Goal: Find specific page/section: Find specific page/section

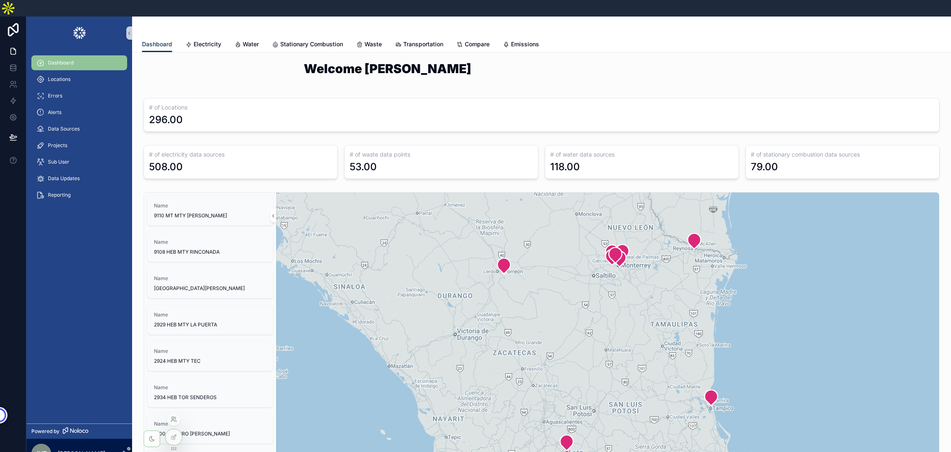
click at [175, 421] on icon at bounding box center [174, 419] width 7 height 7
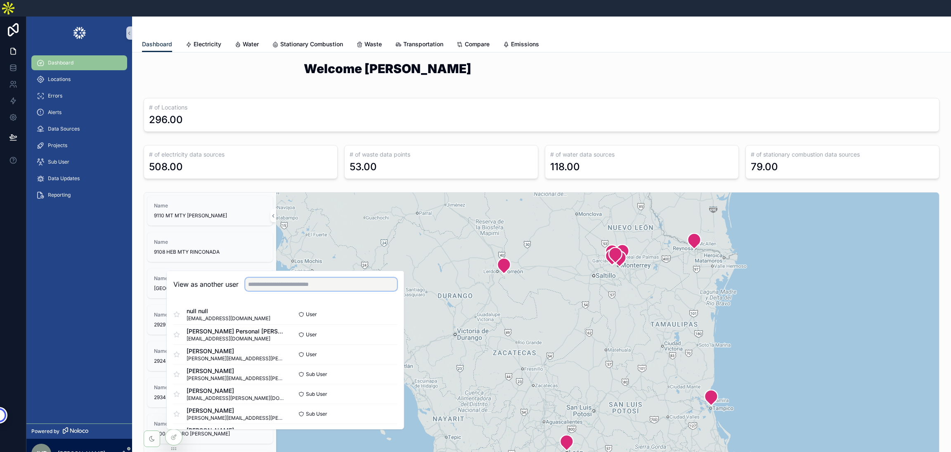
click at [320, 277] on input "text" at bounding box center [321, 283] width 152 height 13
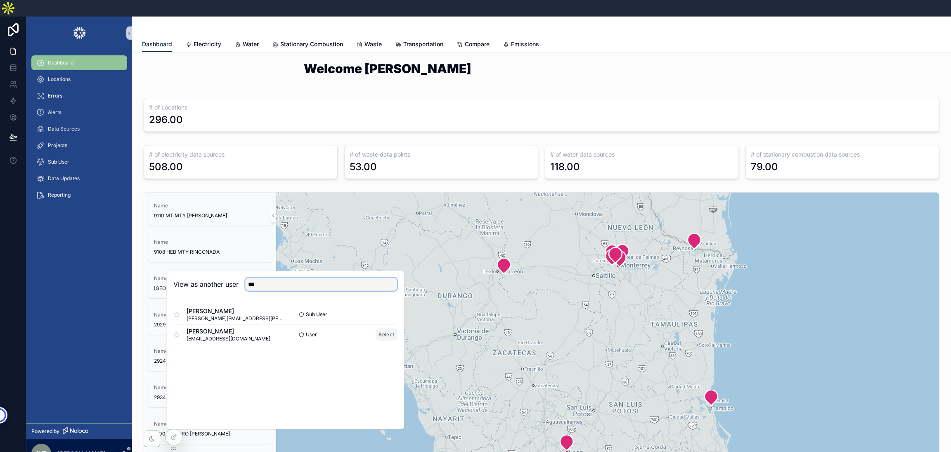
type input "***"
click at [382, 328] on button "Select" at bounding box center [386, 334] width 21 height 12
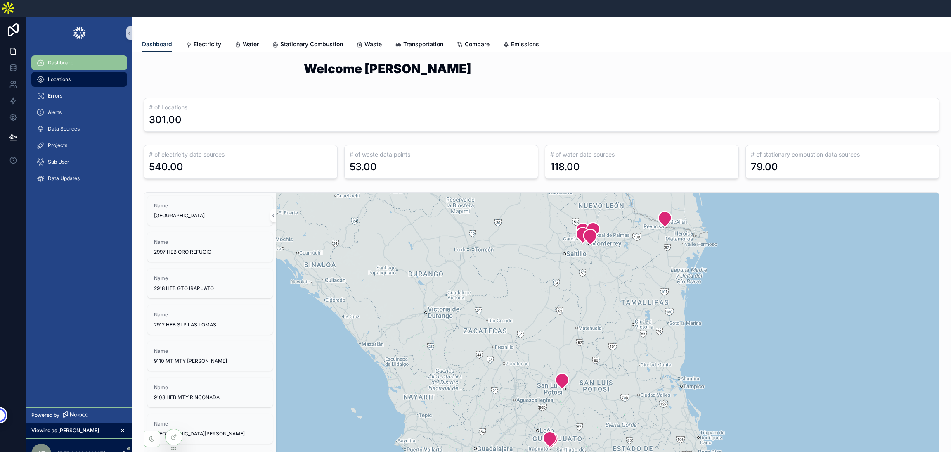
click at [55, 76] on span "Locations" at bounding box center [59, 79] width 23 height 7
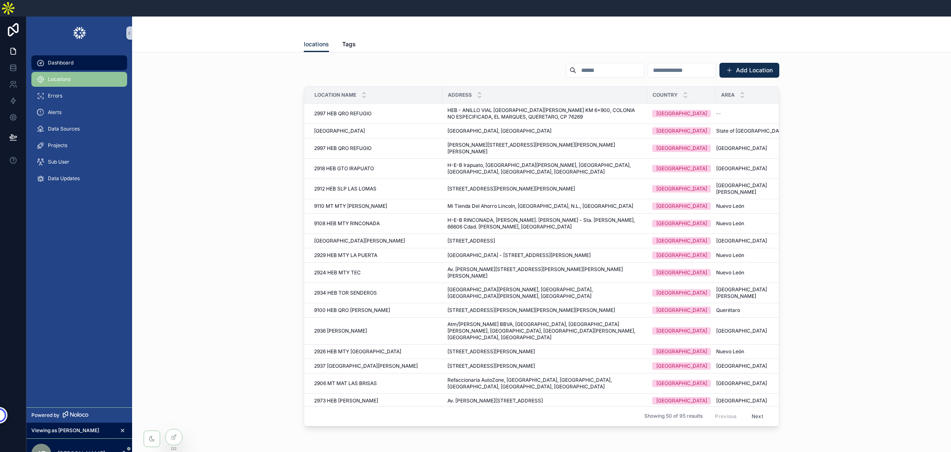
click at [67, 59] on span "Dashboard" at bounding box center [61, 62] width 26 height 7
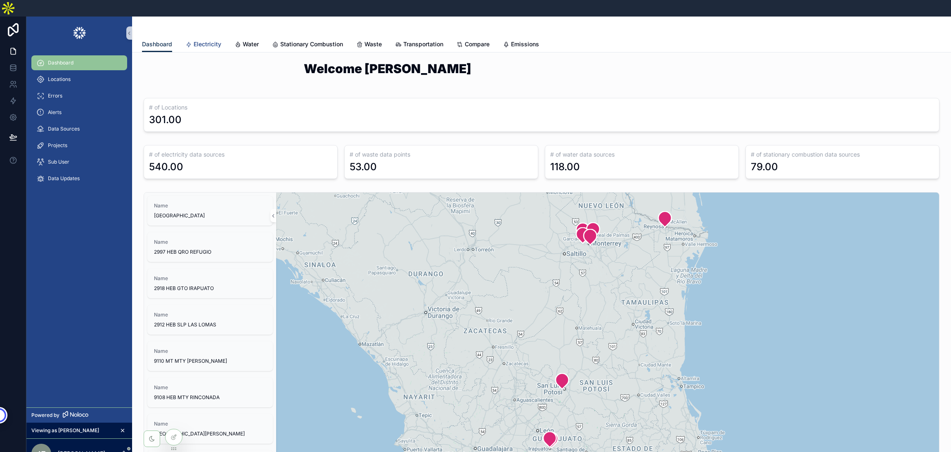
click at [206, 37] on link "Electricity" at bounding box center [203, 45] width 36 height 17
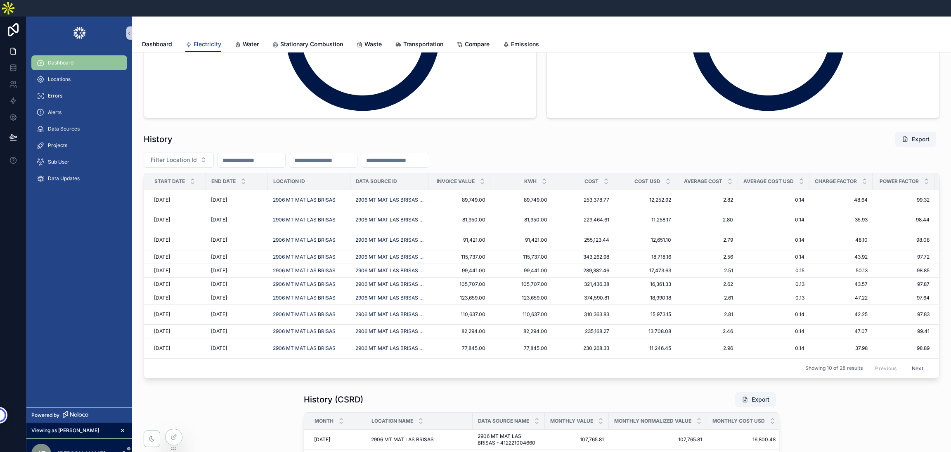
scroll to position [495, 0]
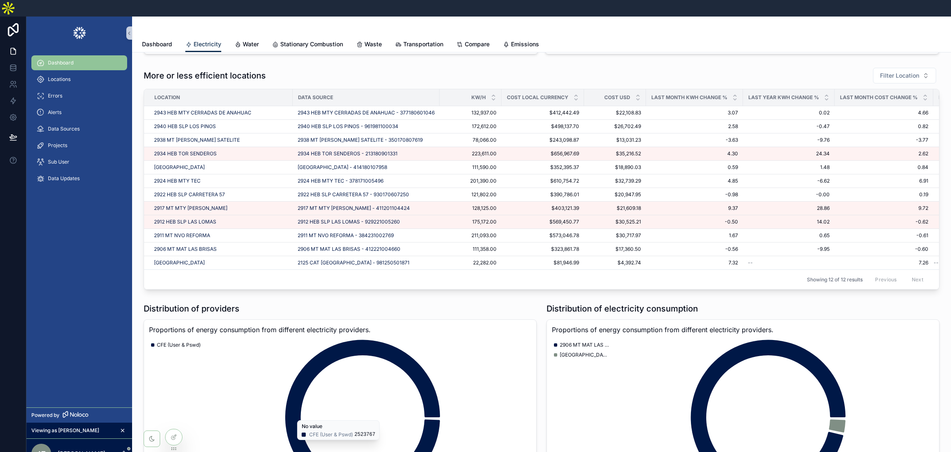
click at [64, 59] on span "Dashboard" at bounding box center [61, 62] width 26 height 7
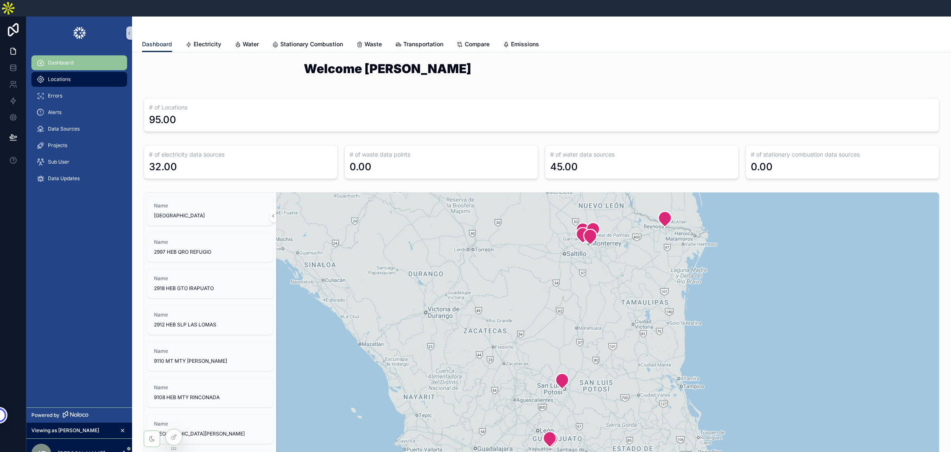
click at [70, 76] on span "Locations" at bounding box center [59, 79] width 23 height 7
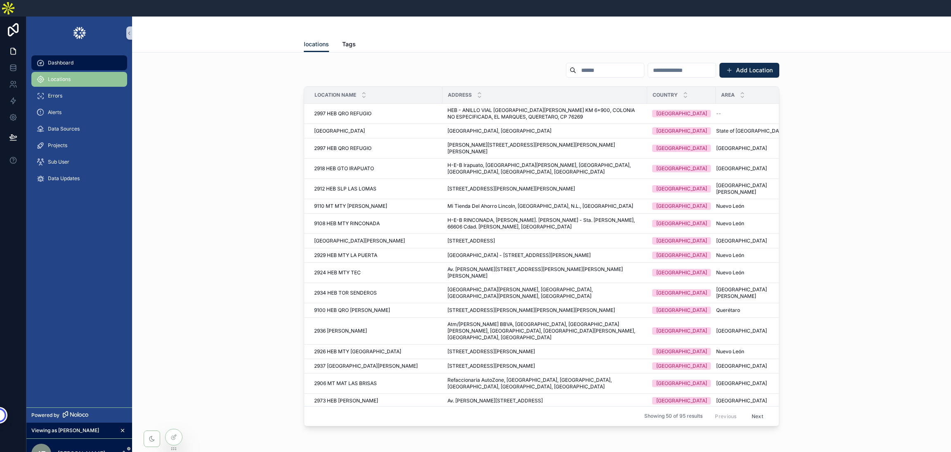
click at [72, 59] on span "Dashboard" at bounding box center [61, 62] width 26 height 7
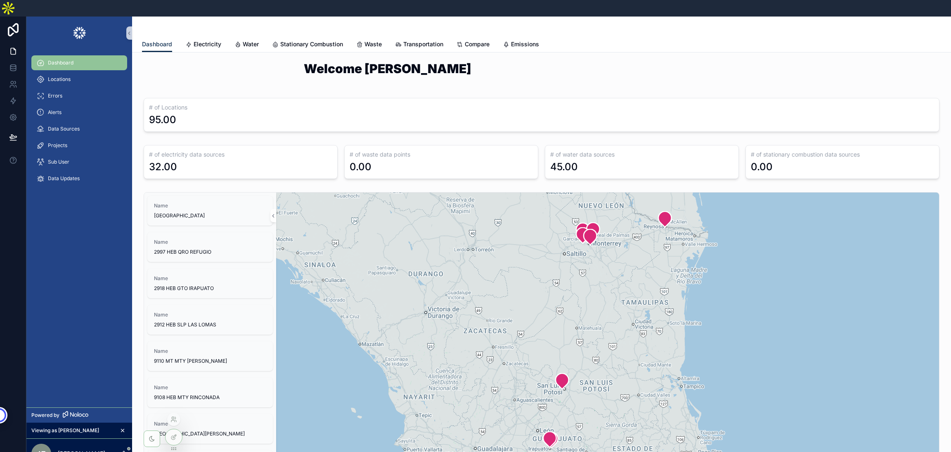
click at [171, 415] on div at bounding box center [173, 418] width 13 height 13
click at [174, 419] on icon at bounding box center [174, 419] width 7 height 7
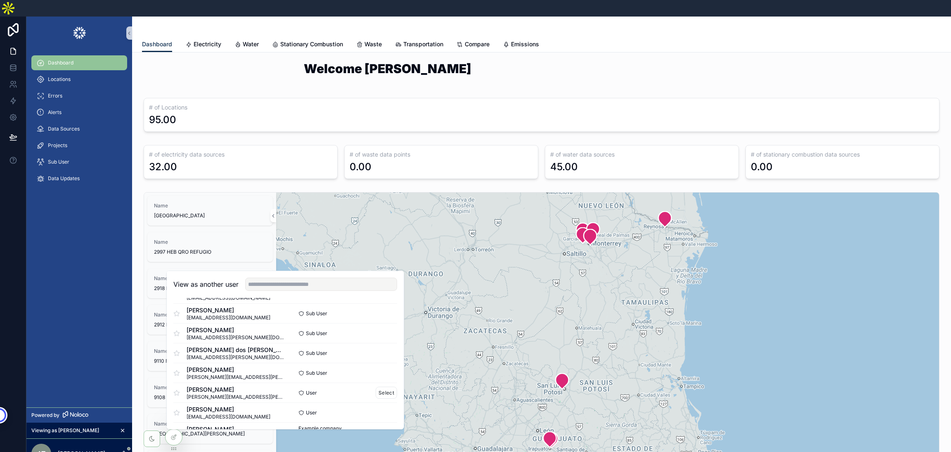
scroll to position [576, 0]
click at [378, 406] on button "Select" at bounding box center [386, 412] width 21 height 12
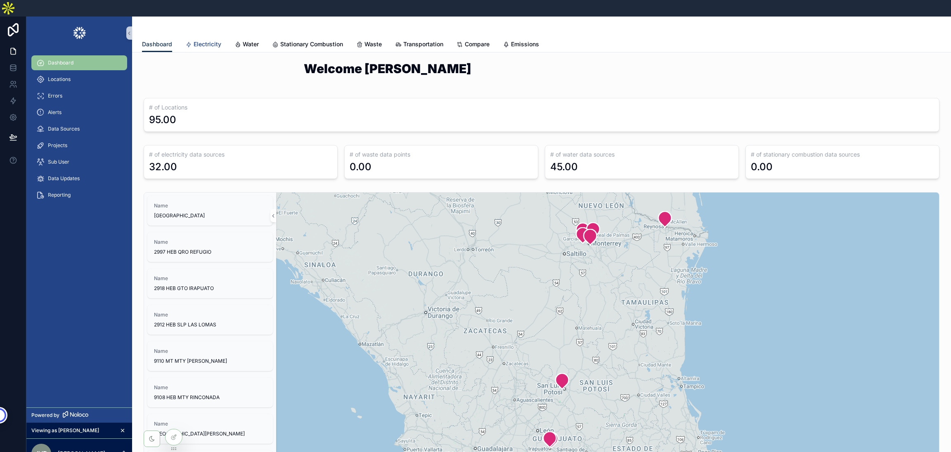
click at [205, 40] on span "Electricity" at bounding box center [208, 44] width 28 height 8
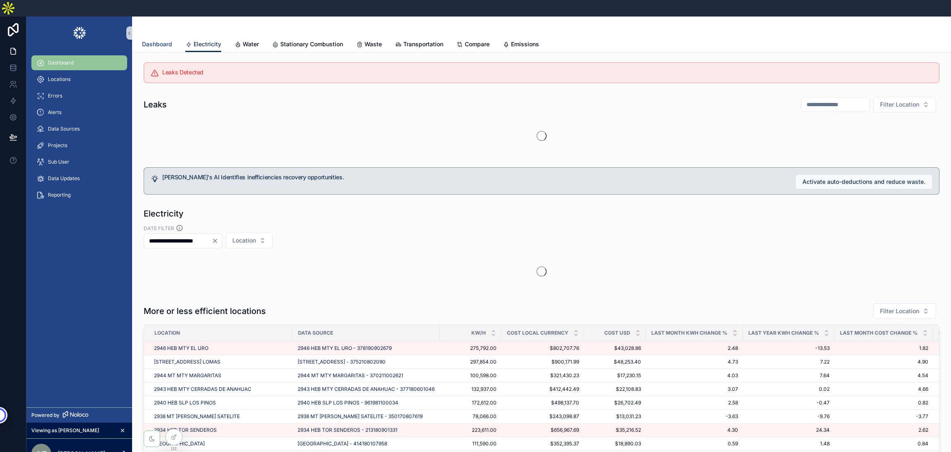
click at [149, 40] on span "Dashboard" at bounding box center [157, 44] width 30 height 8
